Goal: Task Accomplishment & Management: Manage account settings

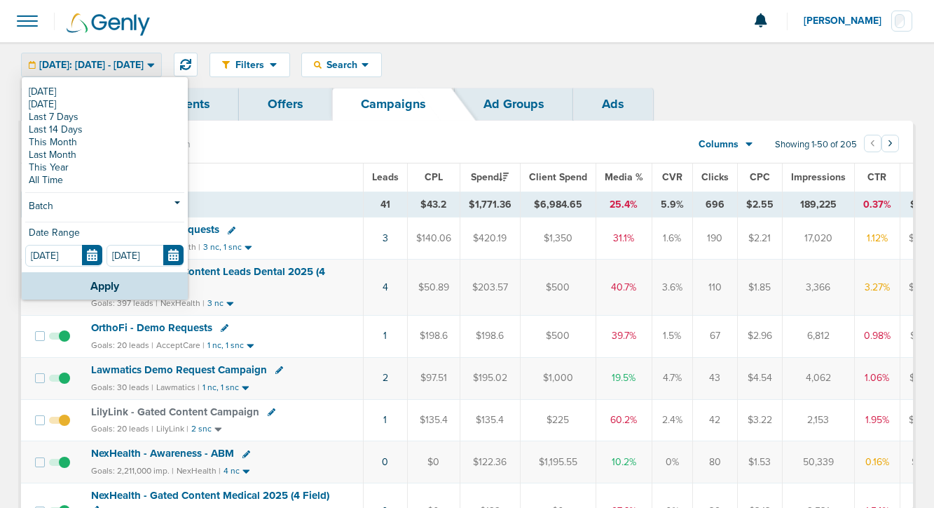
click at [39, 93] on link "[DATE]" at bounding box center [104, 92] width 159 height 13
click at [47, 93] on link "Dashboard" at bounding box center [81, 104] width 121 height 33
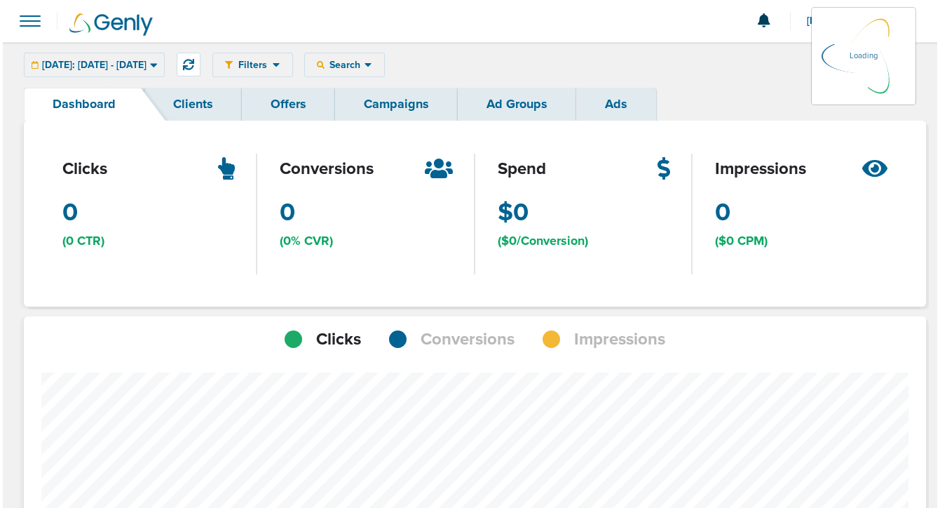
scroll to position [989, 892]
click at [401, 104] on link "Campaigns" at bounding box center [393, 104] width 123 height 33
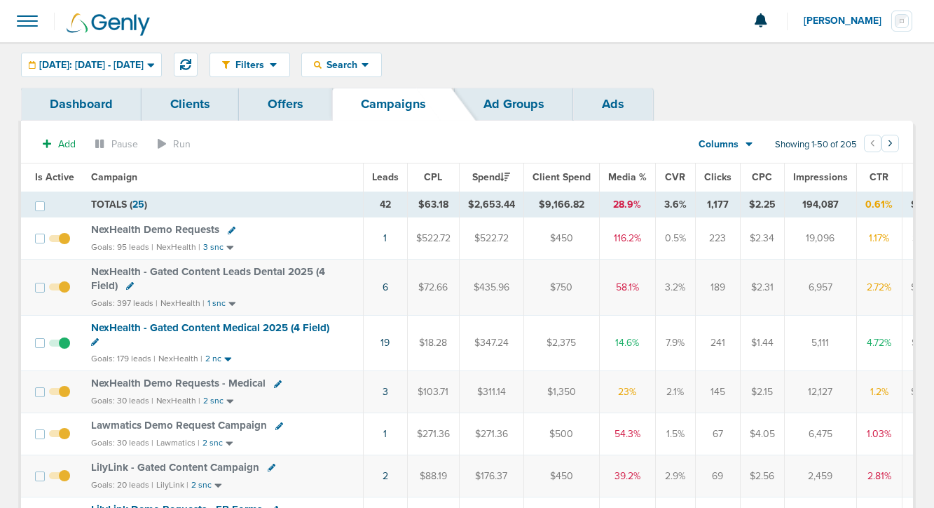
click at [228, 229] on icon at bounding box center [232, 230] width 8 height 8
select select
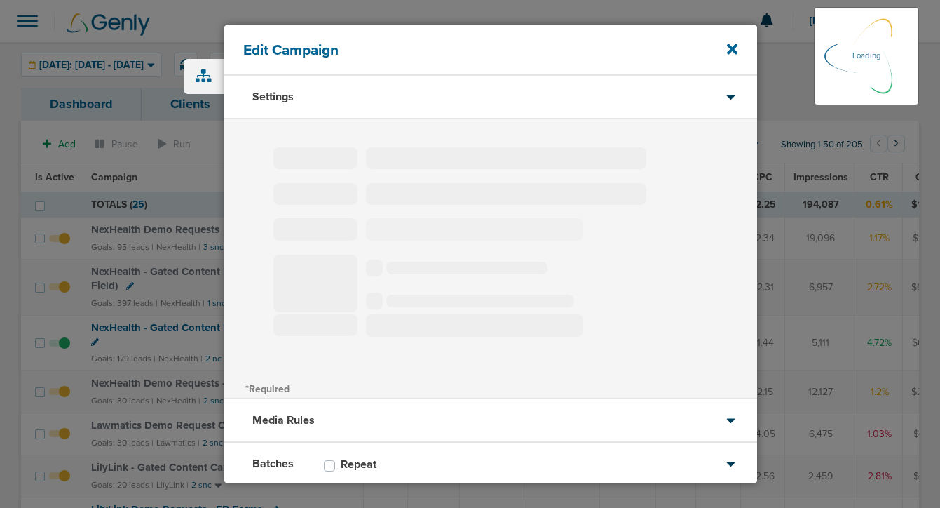
type input "NexHealth Demo Requests"
select select "Leads"
radio input "true"
select select "readWrite"
select select "1"
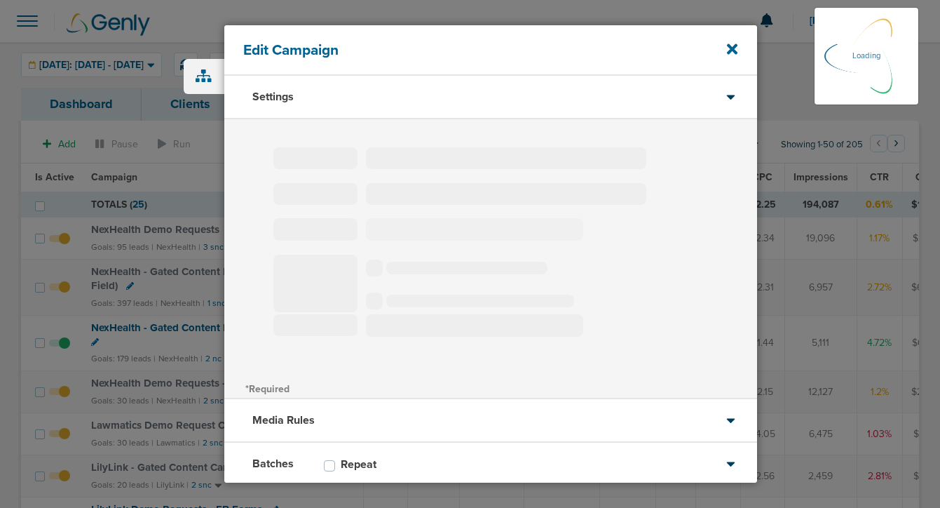
select select "1"
select select "2"
select select "3"
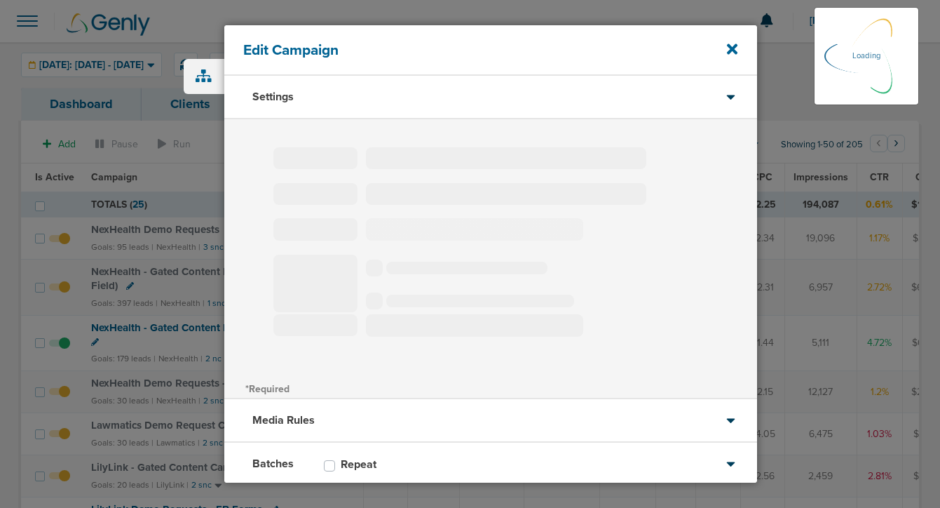
select select "4"
select select "6"
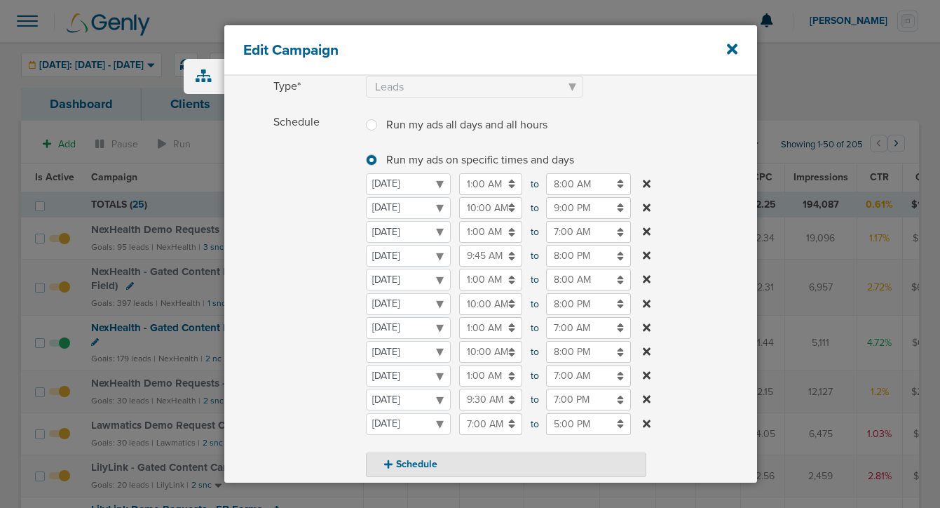
scroll to position [145, 0]
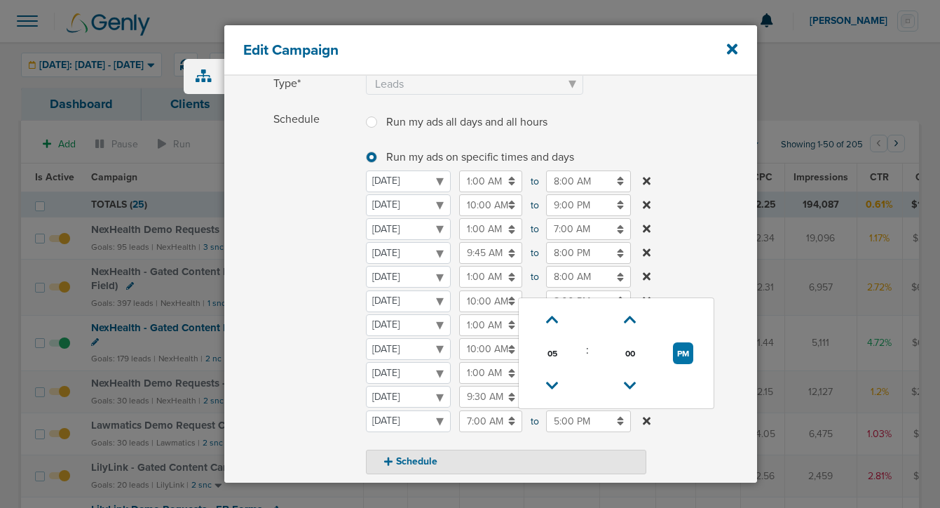
click at [554, 420] on input "5:00 PM" at bounding box center [588, 421] width 85 height 22
click at [546, 322] on icon at bounding box center [552, 319] width 13 height 8
type input "7:00 PM"
click at [280, 420] on span "Schedule" at bounding box center [315, 291] width 84 height 365
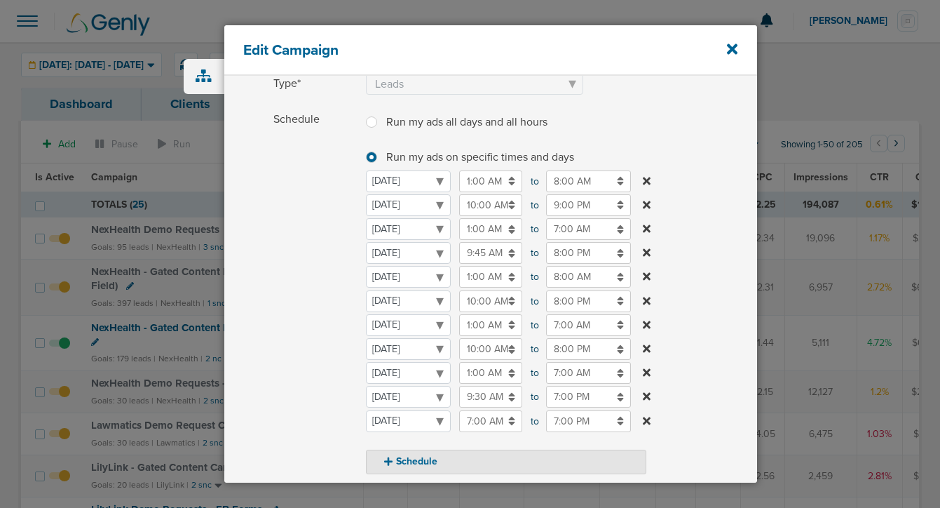
scroll to position [413, 0]
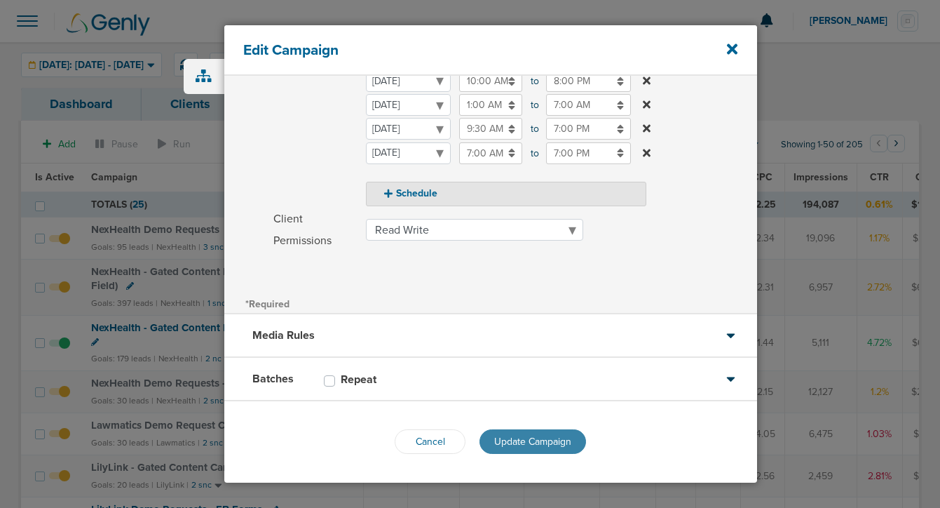
click at [510, 440] on span "Update Campaign" at bounding box center [532, 441] width 77 height 12
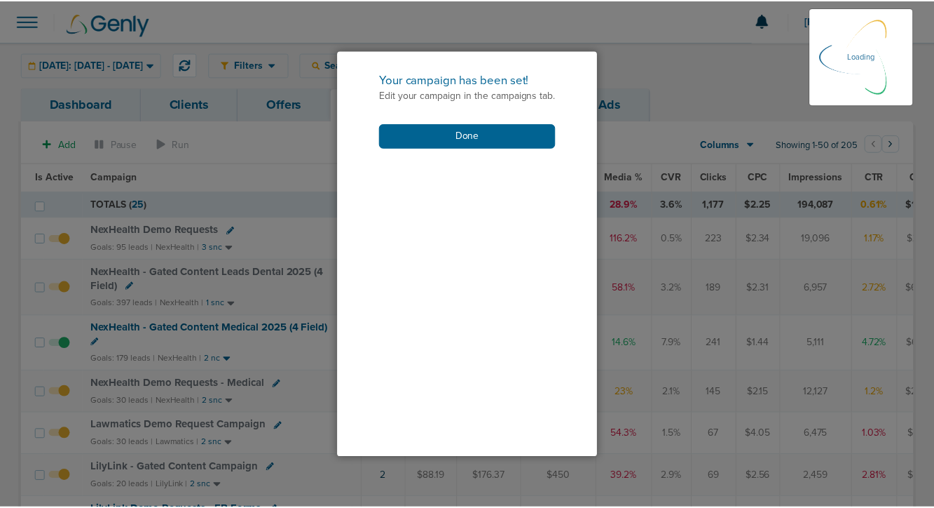
scroll to position [368, 0]
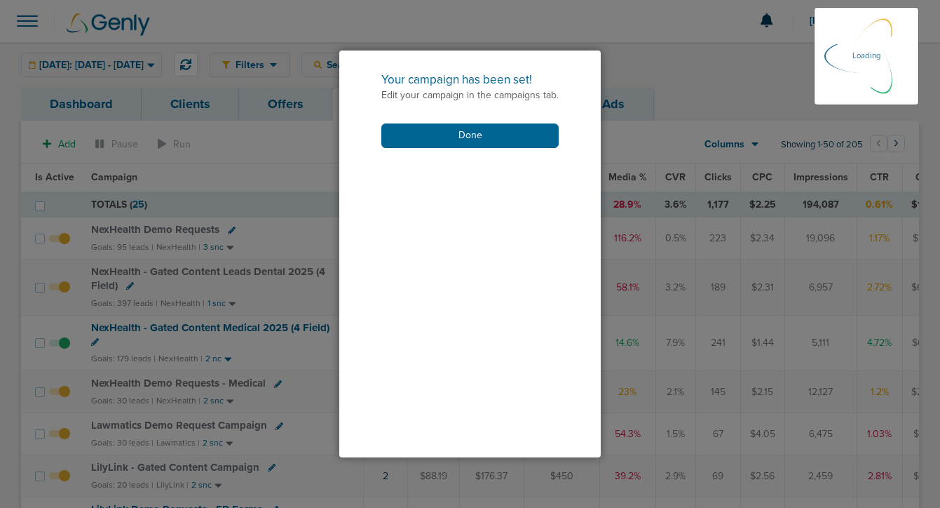
click at [449, 121] on div "Your campaign has been set! Edit your campaign in the campaigns tab. Done" at bounding box center [469, 109] width 261 height 118
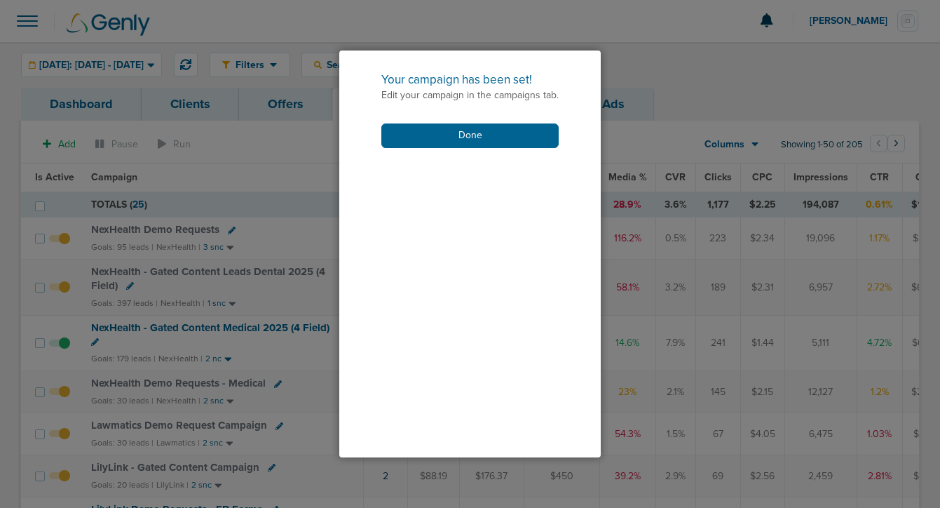
click at [449, 121] on div "Your campaign has been set! Edit your campaign in the campaigns tab. Done" at bounding box center [469, 109] width 261 height 118
click at [448, 137] on button "Done" at bounding box center [469, 135] width 177 height 25
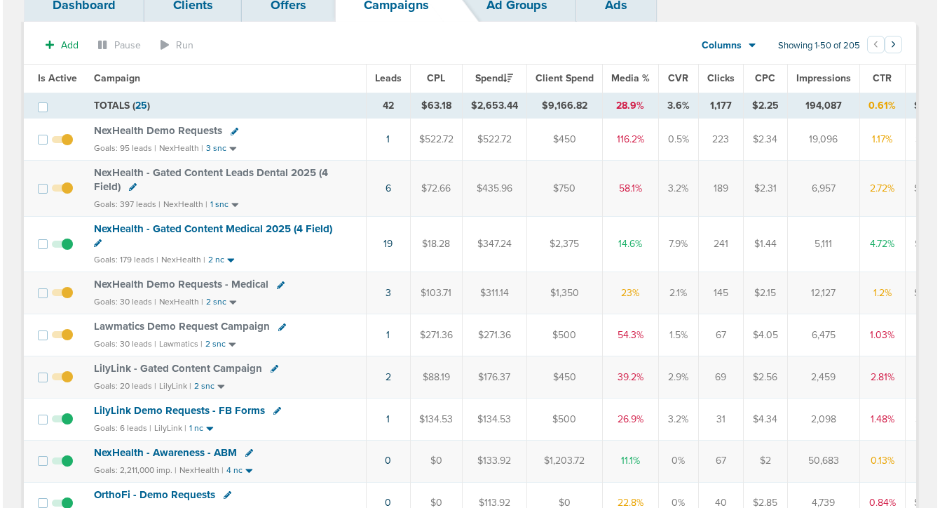
scroll to position [101, 0]
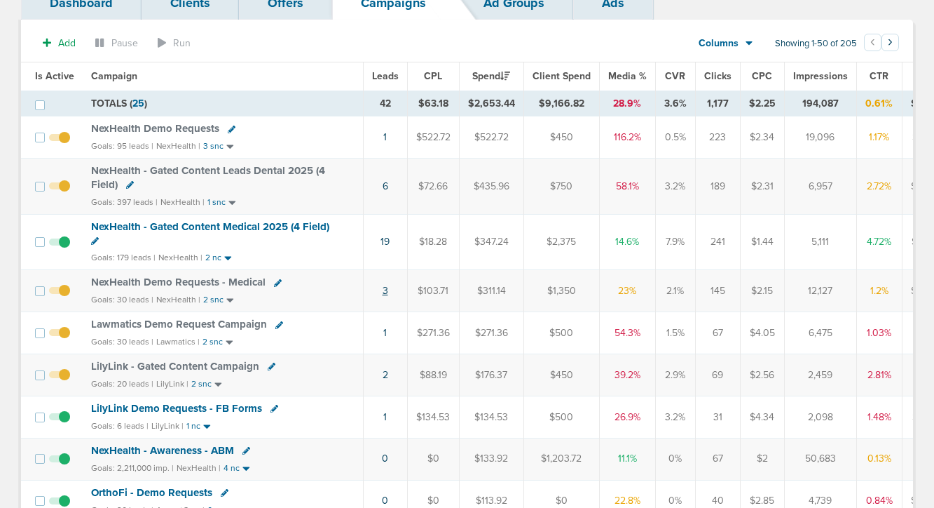
click at [383, 293] on link "3" at bounding box center [386, 291] width 6 height 12
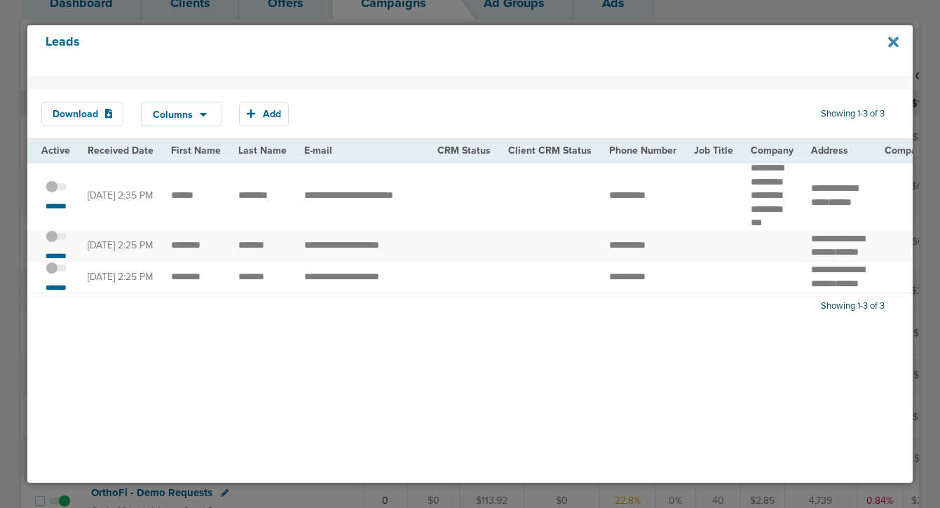
click at [895, 41] on icon at bounding box center [893, 42] width 11 height 11
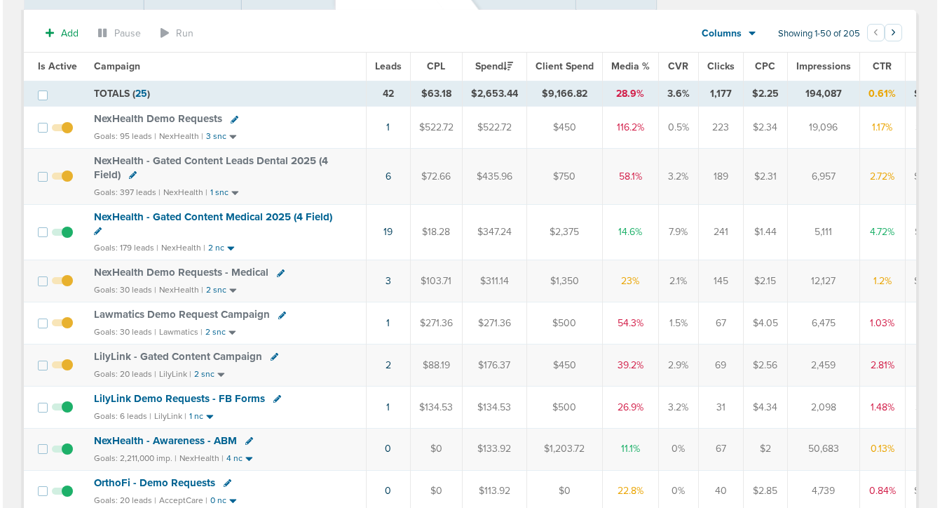
scroll to position [111, 0]
click at [271, 402] on link at bounding box center [275, 398] width 8 height 11
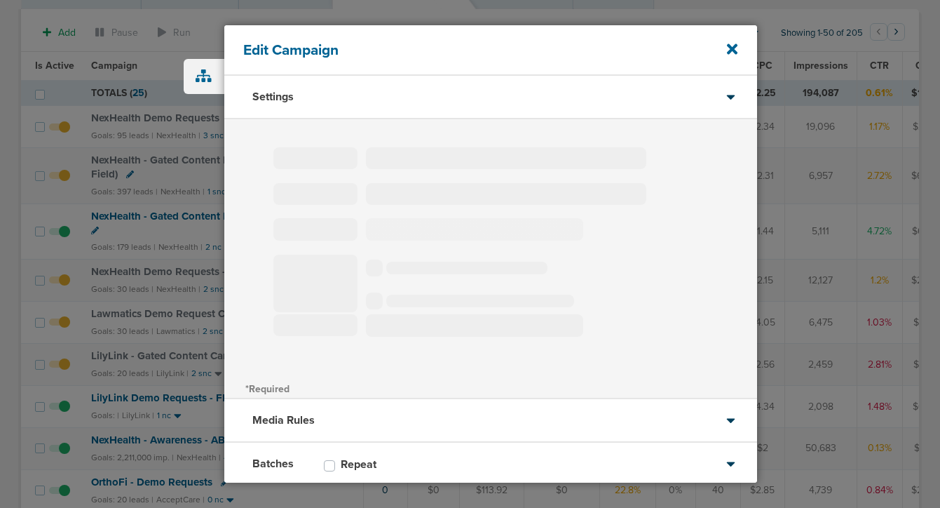
type input "LilyLink Demo Requests - FB Forms"
select select "Leads"
radio input "true"
select select "readOnly"
select select "1"
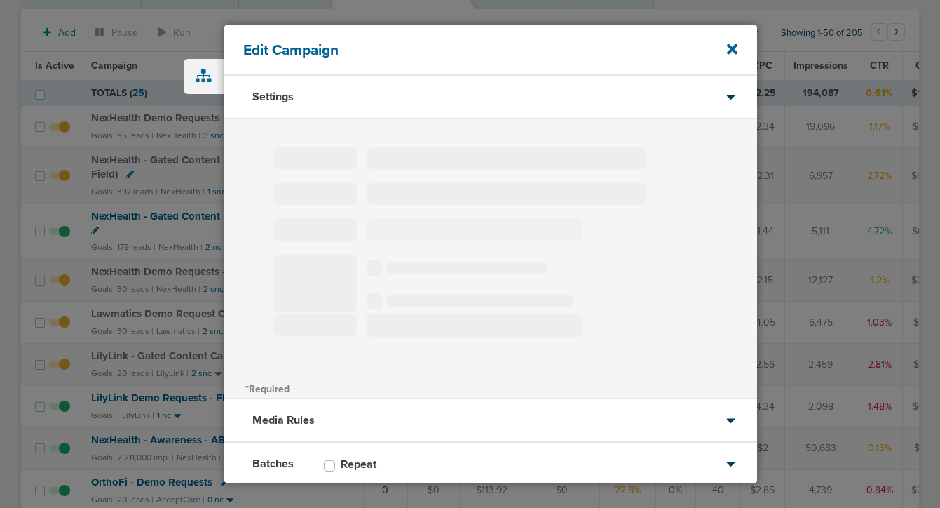
select select "2"
select select "3"
select select "6"
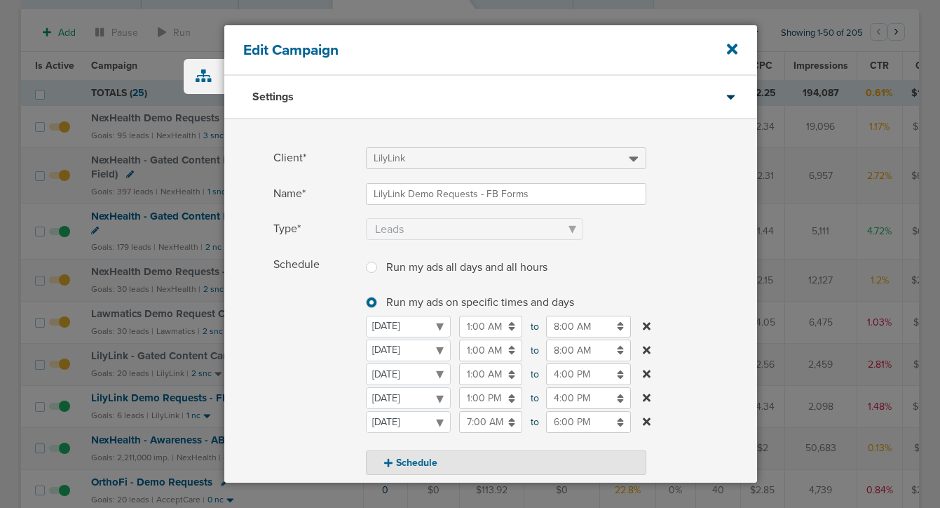
scroll to position [39, 0]
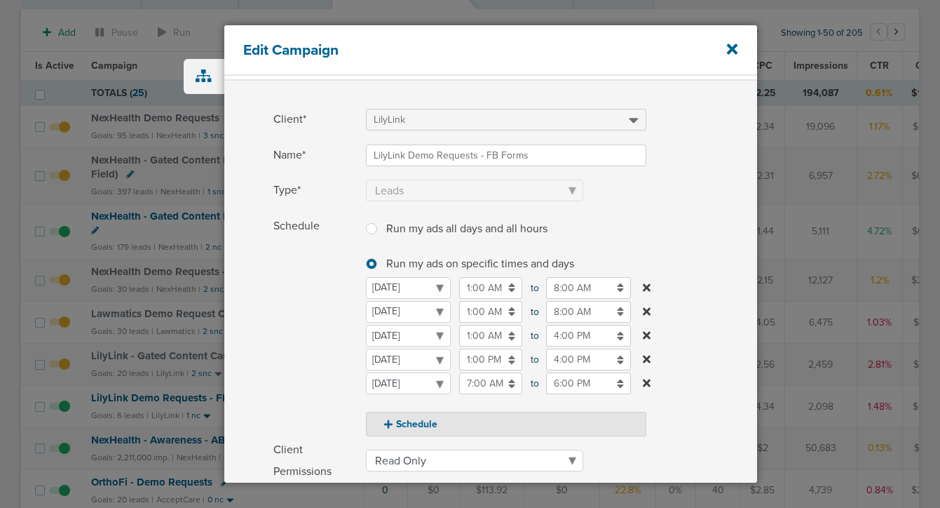
click at [576, 383] on input "6:00 PM" at bounding box center [588, 383] width 85 height 22
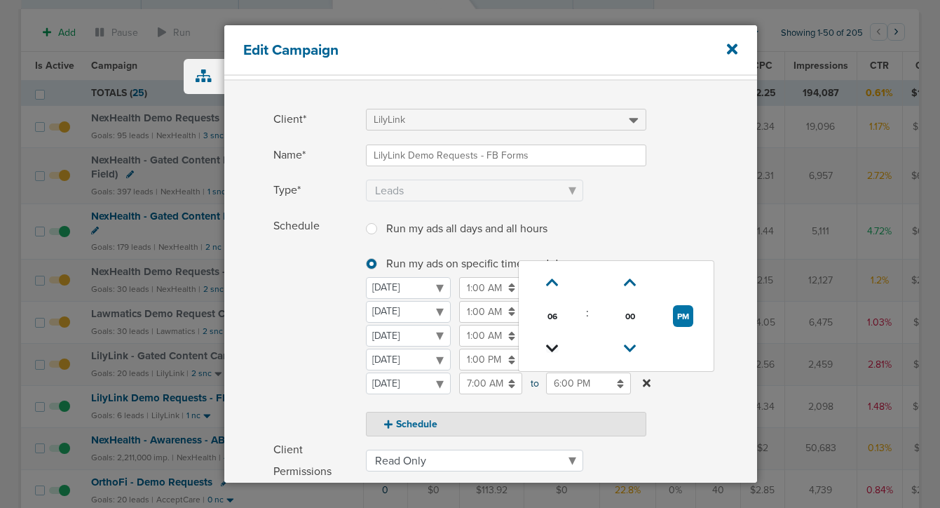
click at [550, 344] on icon at bounding box center [552, 348] width 13 height 8
type input "5:00 PM"
click at [322, 367] on span "Schedule" at bounding box center [315, 326] width 84 height 222
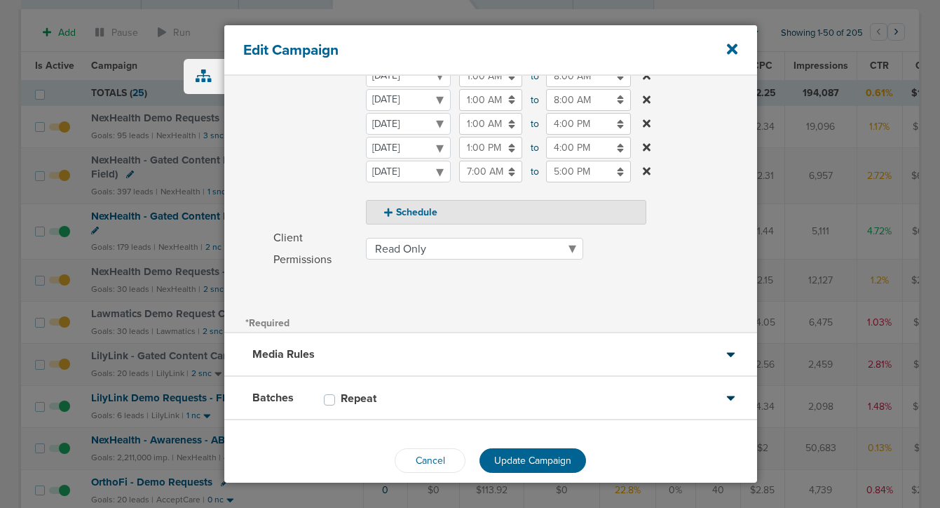
scroll to position [268, 0]
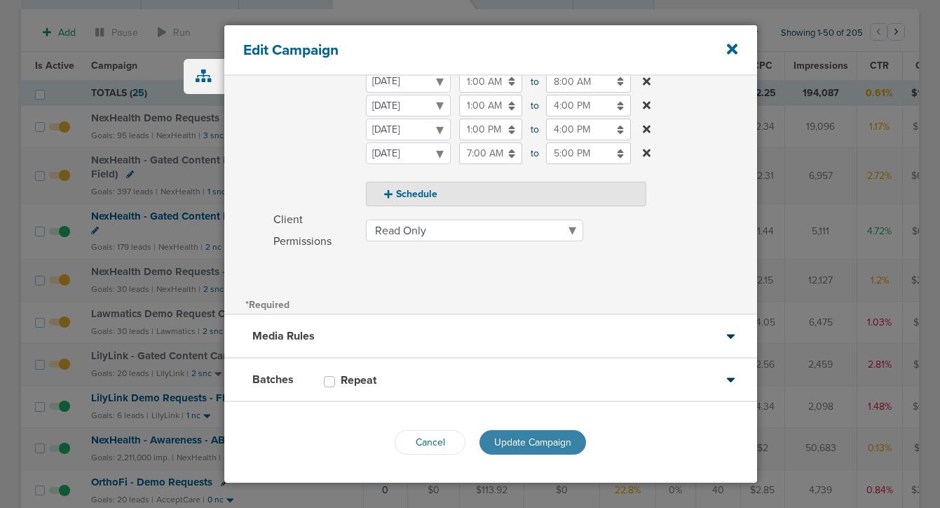
click at [538, 449] on button "Update Campaign" at bounding box center [532, 442] width 107 height 25
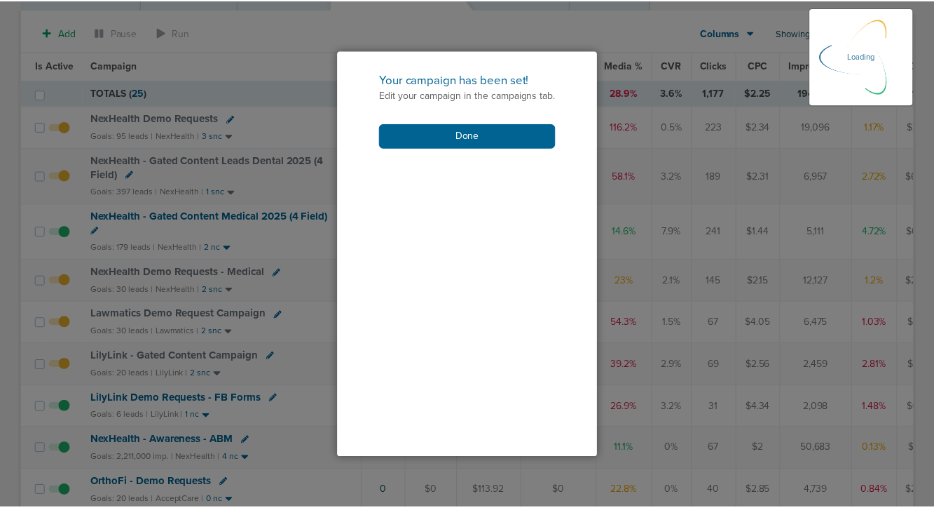
scroll to position [224, 0]
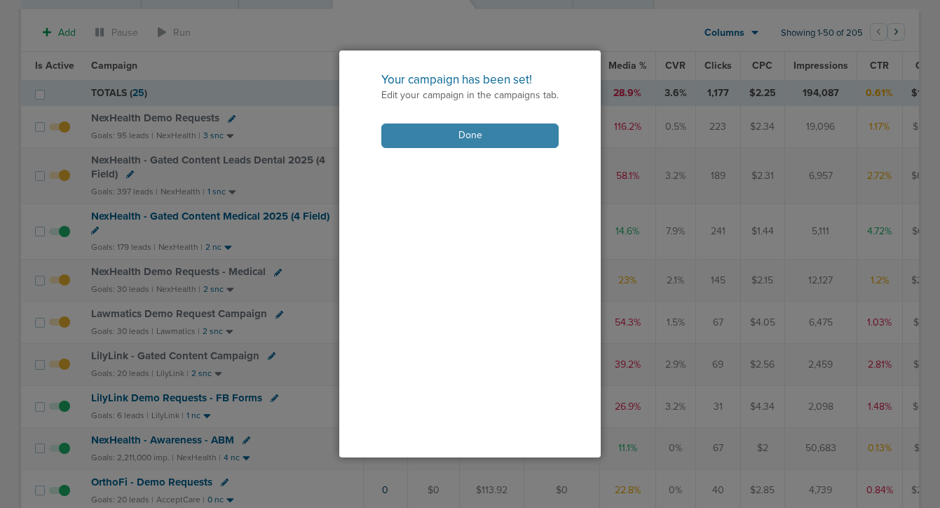
click at [479, 134] on button "Done" at bounding box center [469, 135] width 177 height 25
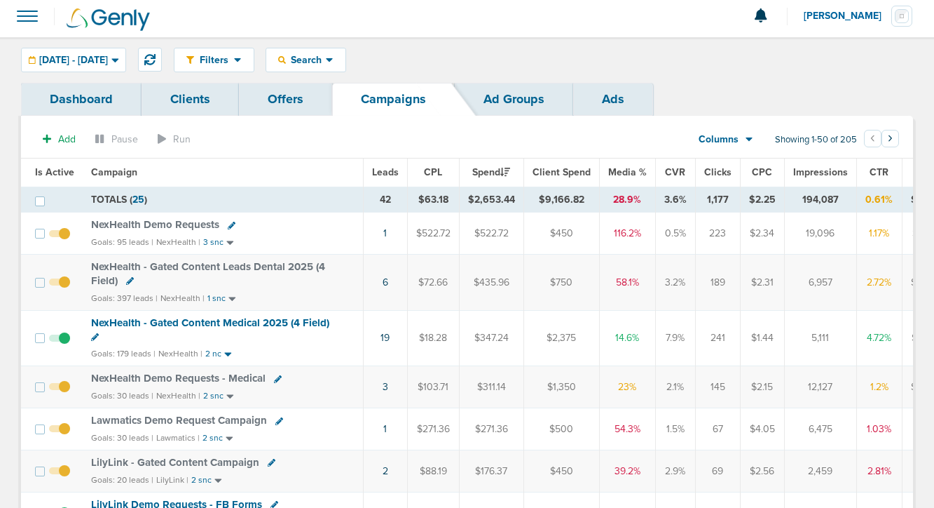
scroll to position [0, 0]
